Goal: Information Seeking & Learning: Learn about a topic

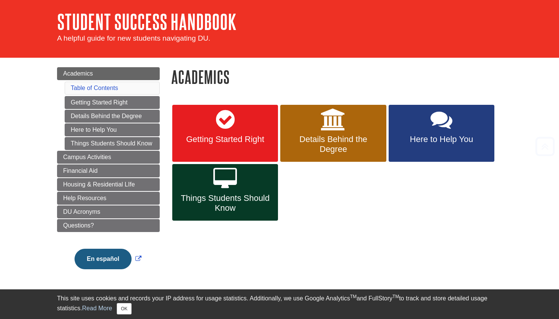
scroll to position [26, 0]
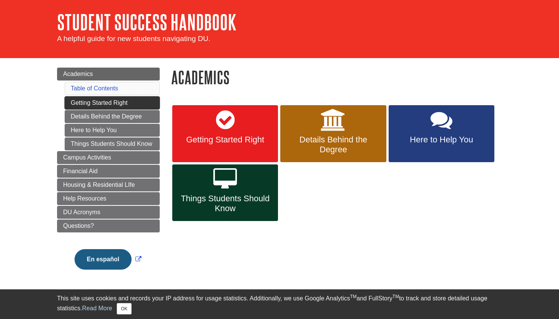
click at [130, 102] on link "Getting Started Right" at bounding box center [112, 103] width 95 height 13
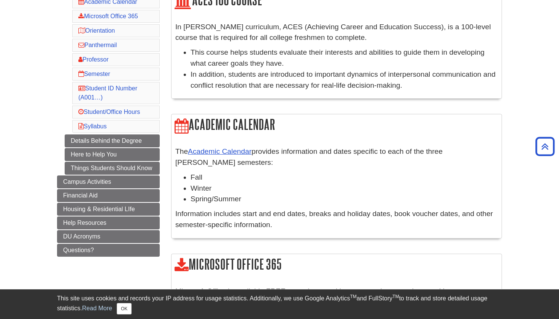
scroll to position [108, 0]
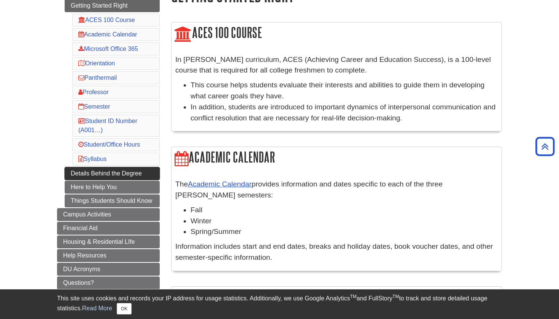
click at [133, 176] on link "Details Behind the Degree" at bounding box center [112, 173] width 95 height 13
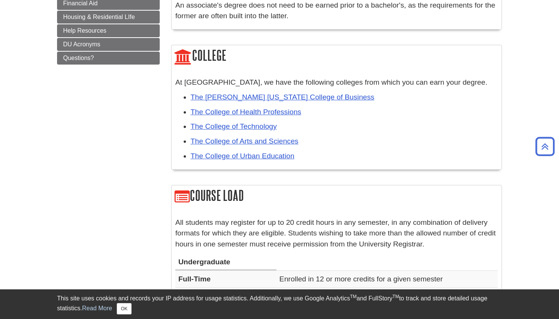
scroll to position [319, 0]
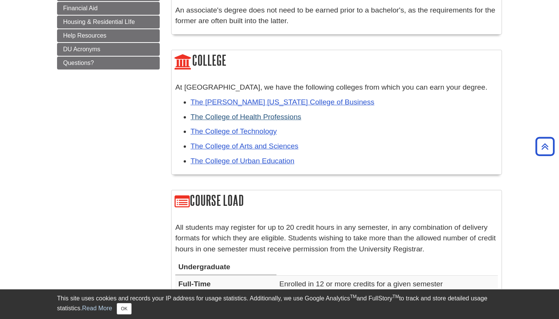
click at [263, 115] on link "The College of Health Professions" at bounding box center [246, 117] width 111 height 8
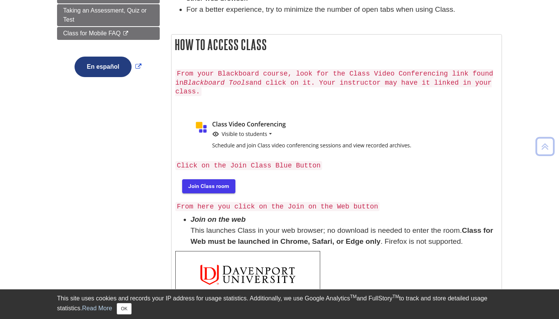
scroll to position [181, 0]
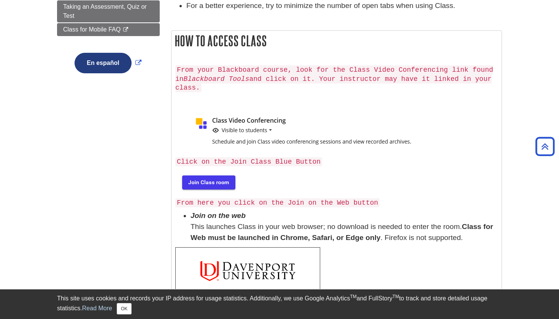
click at [210, 181] on img at bounding box center [207, 182] width 65 height 24
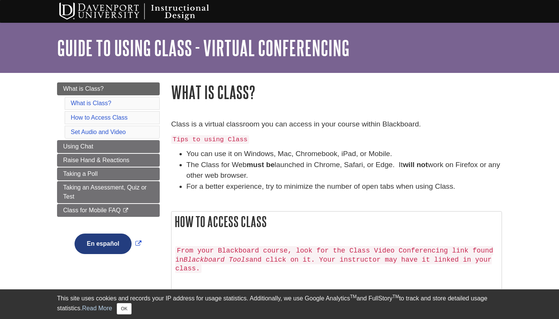
scroll to position [9, 0]
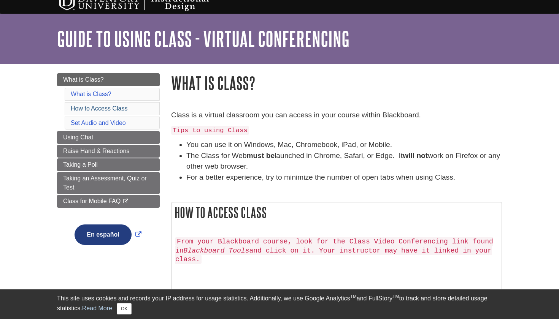
click at [114, 108] on link "How to Access Class" at bounding box center [99, 108] width 57 height 6
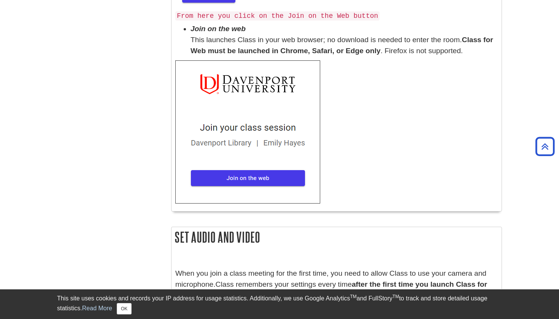
scroll to position [388, 0]
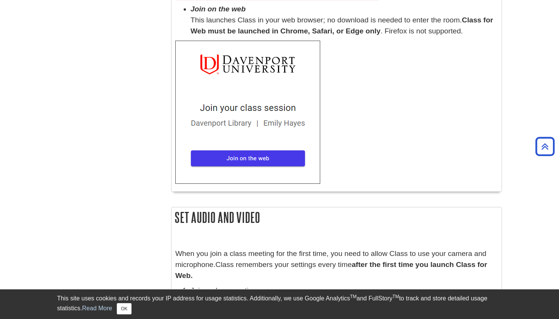
click at [241, 149] on img at bounding box center [247, 112] width 145 height 143
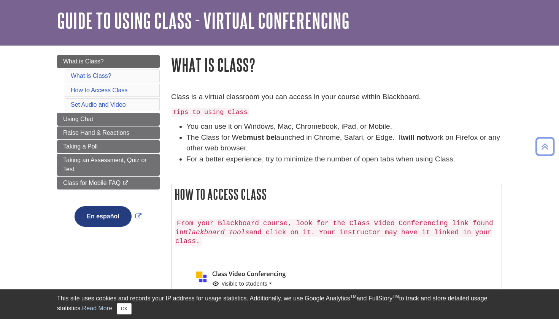
scroll to position [23, 0]
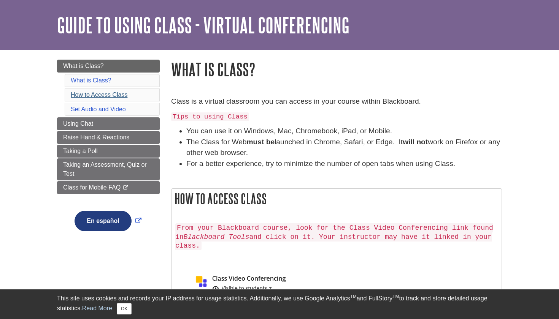
click at [117, 95] on link "How to Access Class" at bounding box center [99, 95] width 57 height 6
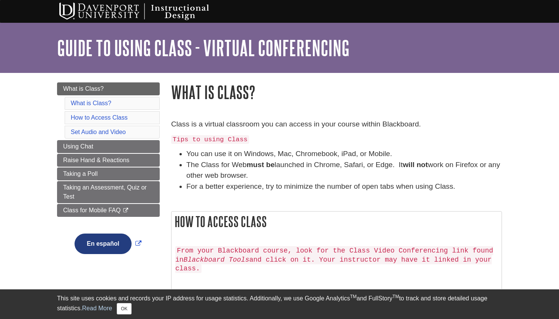
scroll to position [0, 0]
